Goal: Information Seeking & Learning: Check status

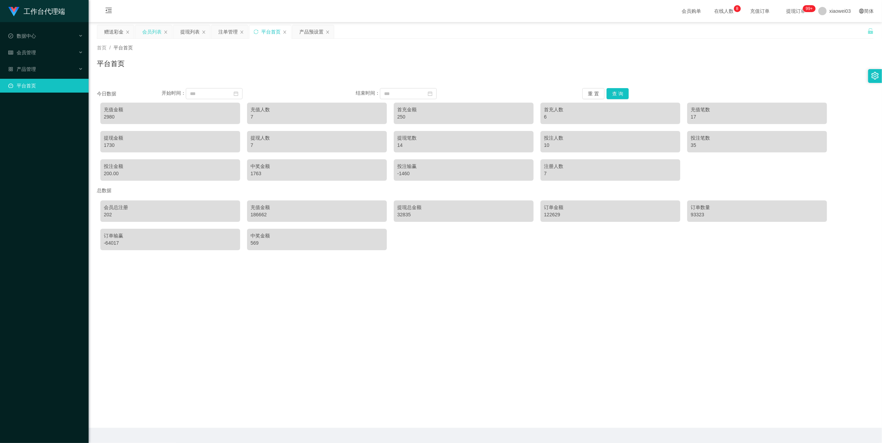
click at [148, 34] on div "会员列表" at bounding box center [151, 31] width 19 height 13
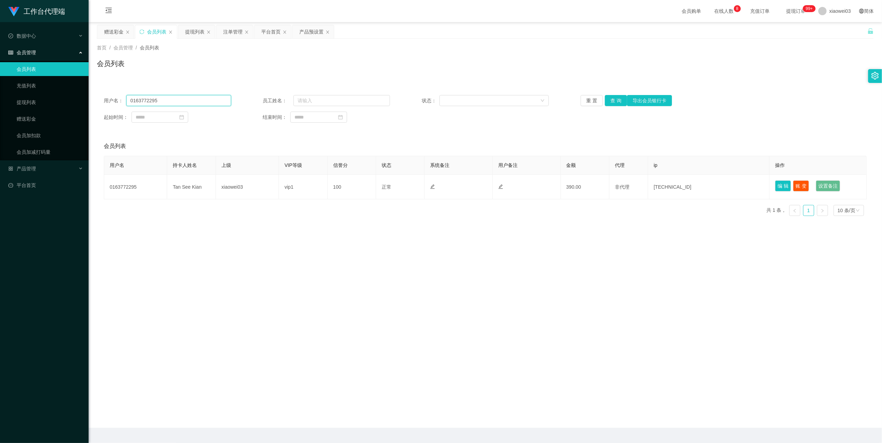
click at [176, 100] on input "0163772295" at bounding box center [178, 100] width 105 height 11
paste input "[PERSON_NAME]"
click at [613, 97] on button "查 询" at bounding box center [616, 100] width 22 height 11
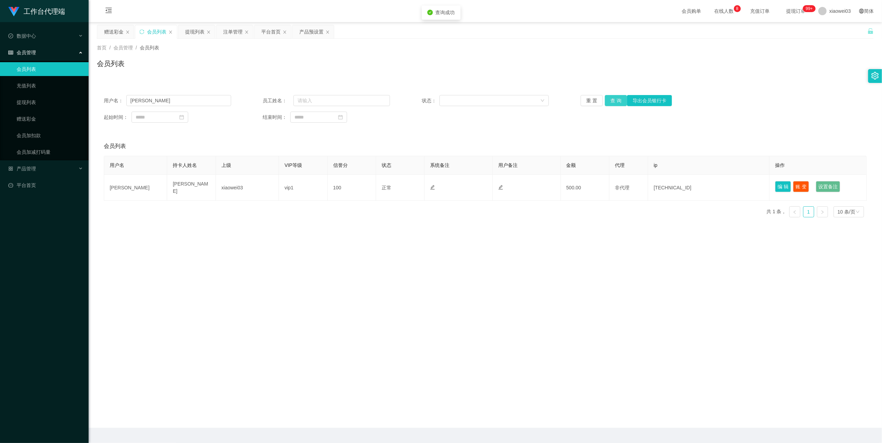
click at [613, 97] on button "查 询" at bounding box center [616, 100] width 22 height 11
click at [613, 97] on button "查 询" at bounding box center [620, 100] width 30 height 11
click at [197, 99] on input "[PERSON_NAME]" at bounding box center [178, 100] width 105 height 11
paste input "Caltin666"
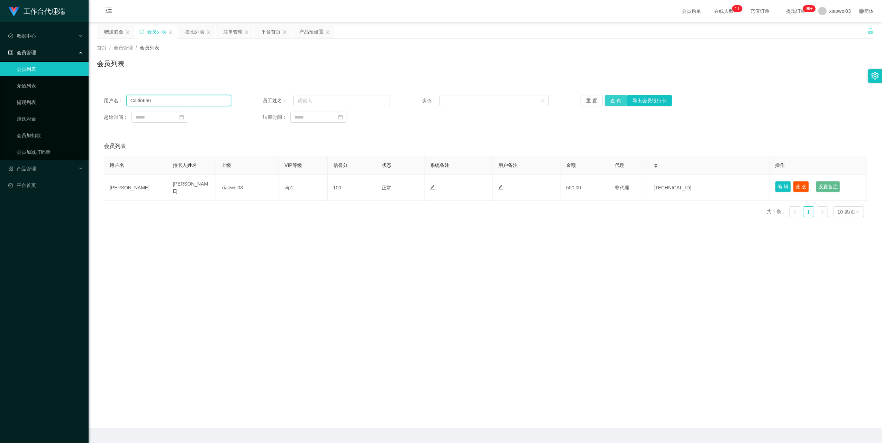
type input "Caltin666"
click at [615, 102] on button "查 询" at bounding box center [616, 100] width 22 height 11
